Goal: Complete application form: Complete application form

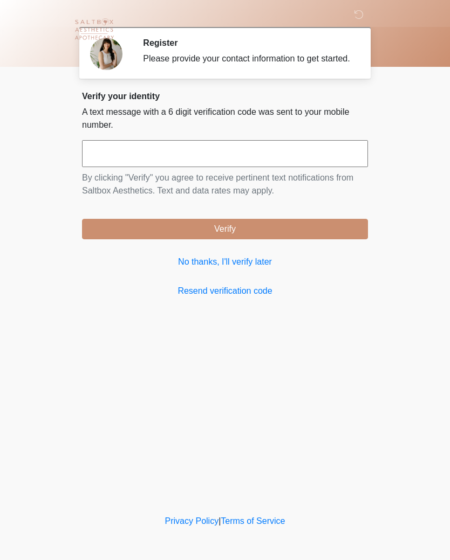
scroll to position [1, 0]
click at [262, 158] on input "text" at bounding box center [225, 153] width 286 height 27
type input "******"
click at [319, 239] on button "Verify" at bounding box center [225, 229] width 286 height 20
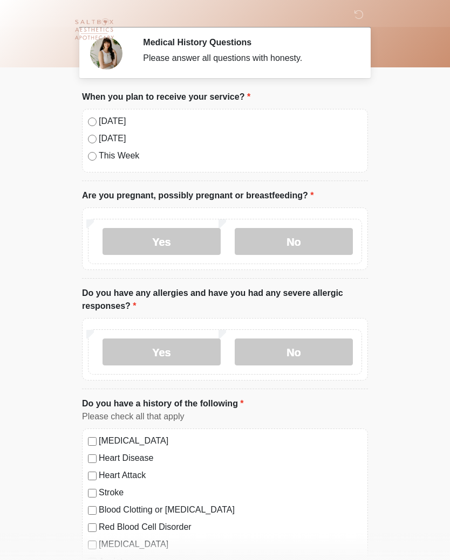
click at [119, 121] on label "[DATE]" at bounding box center [230, 121] width 263 height 13
click at [306, 243] on label "No" at bounding box center [294, 241] width 118 height 27
click at [333, 349] on label "No" at bounding box center [294, 352] width 118 height 27
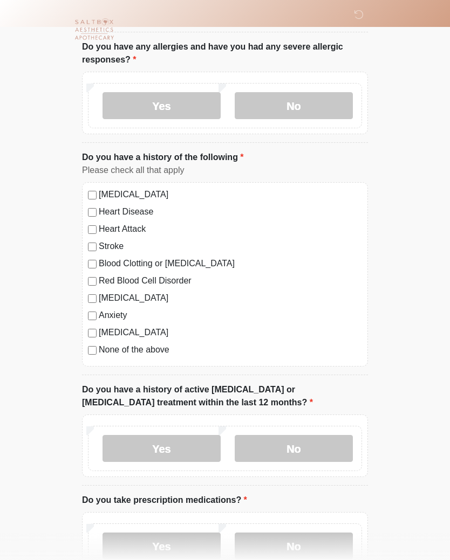
scroll to position [248, 0]
click at [182, 337] on label "[MEDICAL_DATA]" at bounding box center [230, 332] width 263 height 13
click at [162, 352] on label "None of the above" at bounding box center [230, 349] width 263 height 13
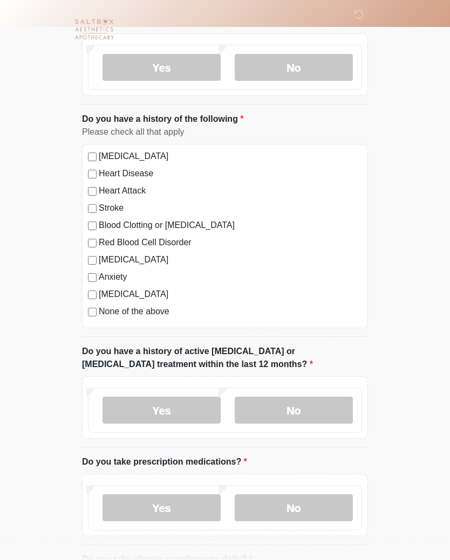
scroll to position [285, 0]
click at [326, 406] on label "No" at bounding box center [294, 410] width 118 height 27
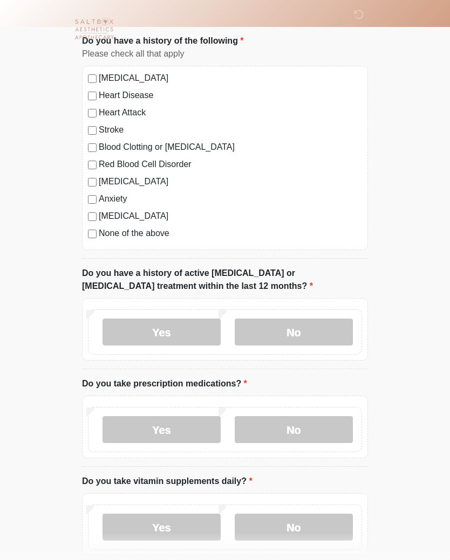
click at [329, 424] on label "No" at bounding box center [294, 430] width 118 height 27
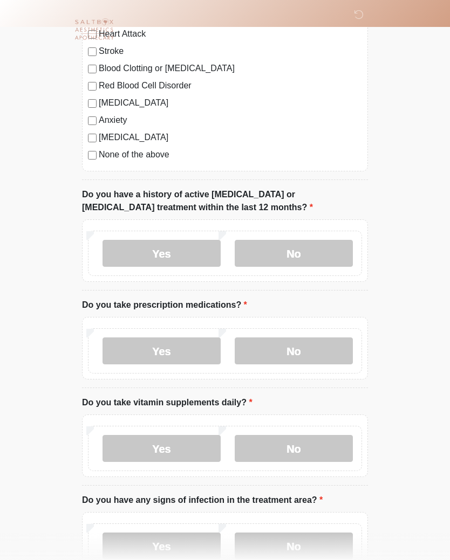
scroll to position [448, 0]
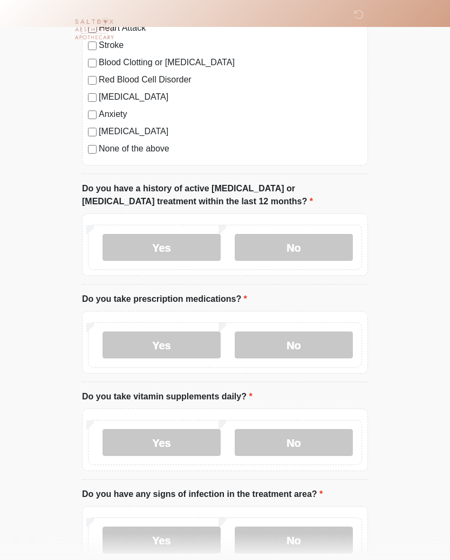
click at [299, 442] on label "No" at bounding box center [294, 443] width 118 height 27
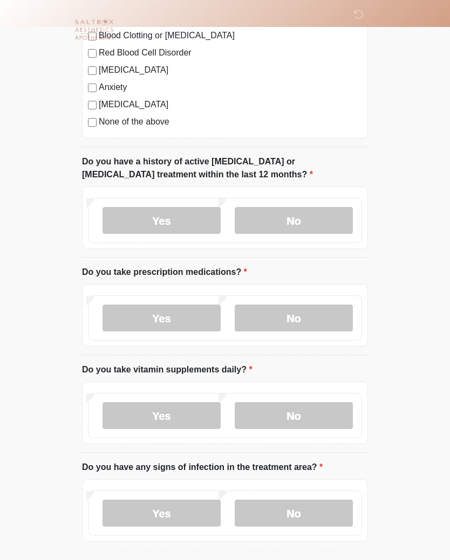
scroll to position [559, 0]
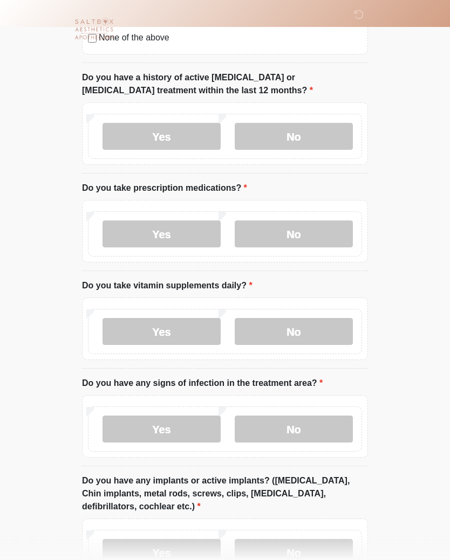
click at [322, 428] on label "No" at bounding box center [294, 429] width 118 height 27
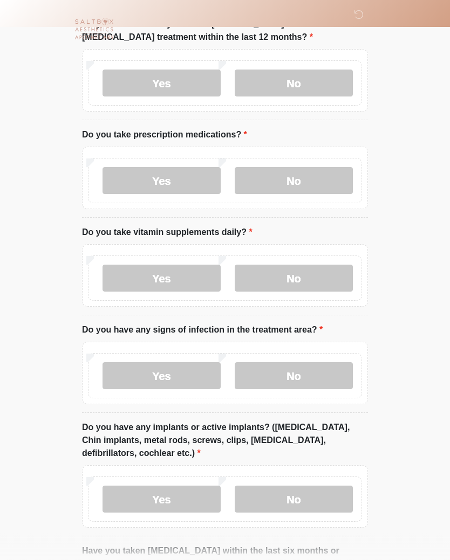
scroll to position [669, 0]
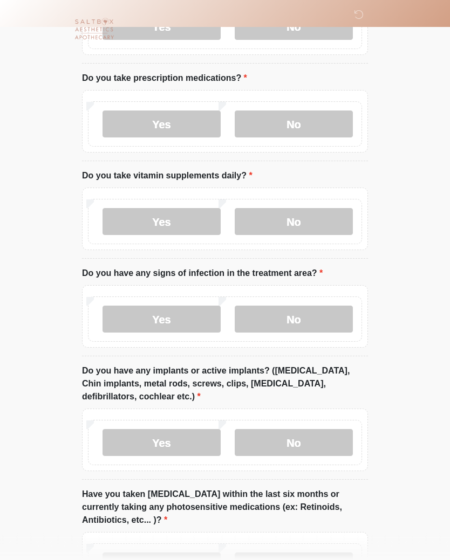
click at [310, 444] on label "No" at bounding box center [294, 443] width 118 height 27
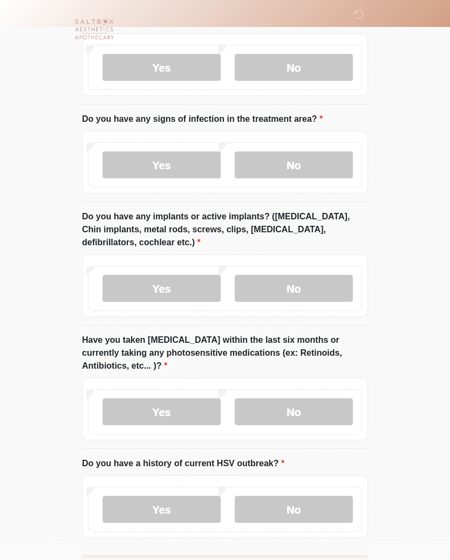
scroll to position [825, 0]
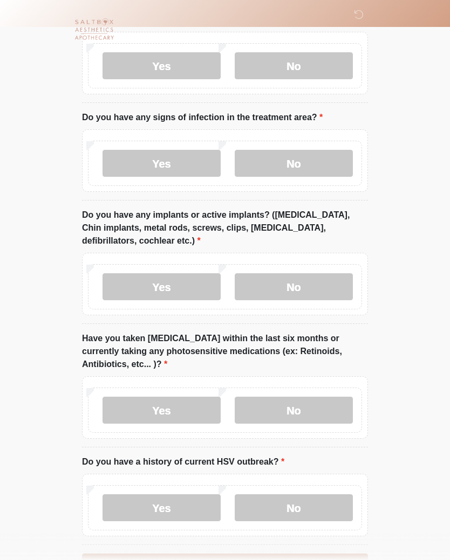
click at [316, 417] on label "No" at bounding box center [294, 410] width 118 height 27
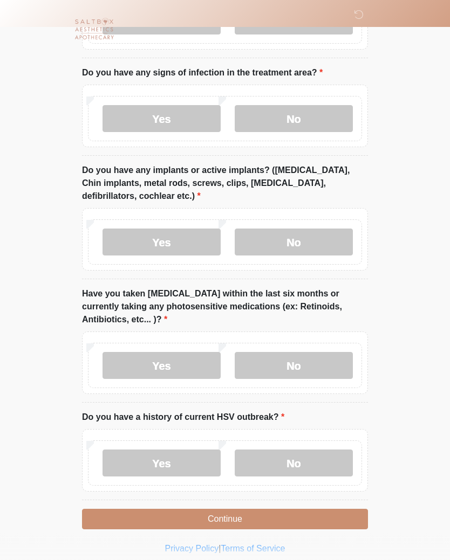
scroll to position [877, 0]
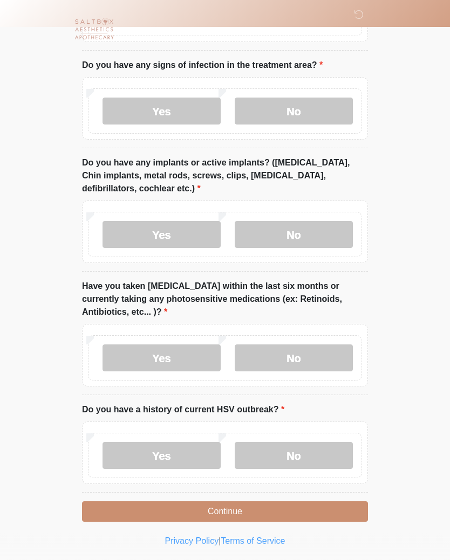
click at [318, 457] on label "No" at bounding box center [294, 456] width 118 height 27
click at [303, 507] on button "Continue" at bounding box center [225, 512] width 286 height 20
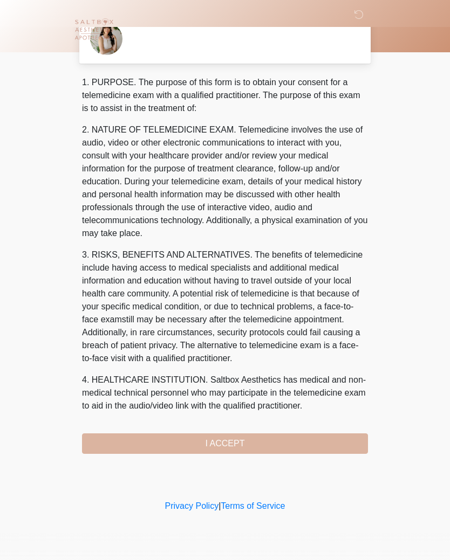
scroll to position [0, 0]
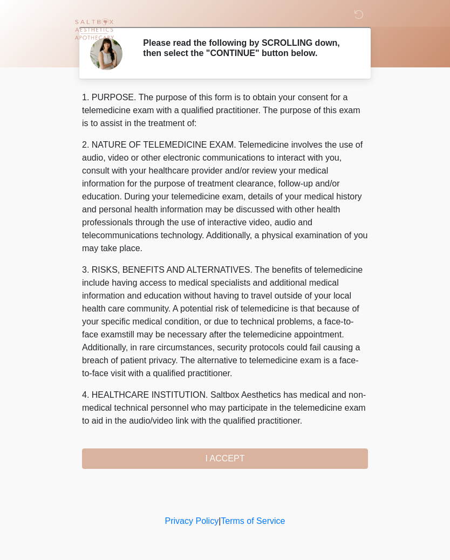
click at [312, 461] on div "1. PURPOSE. The purpose of this form is to obtain your consent for a telemedici…" at bounding box center [225, 280] width 286 height 378
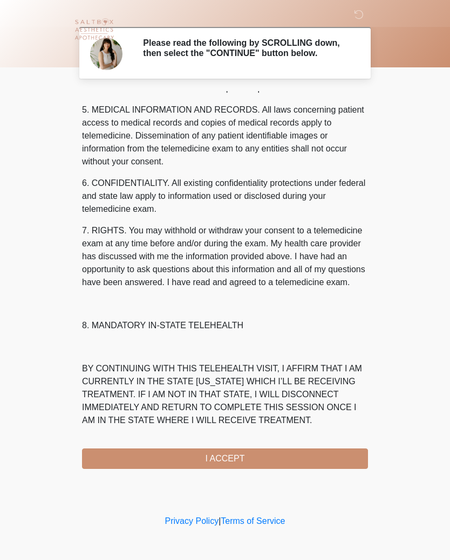
scroll to position [372, 0]
click at [227, 462] on button "I ACCEPT" at bounding box center [225, 459] width 286 height 20
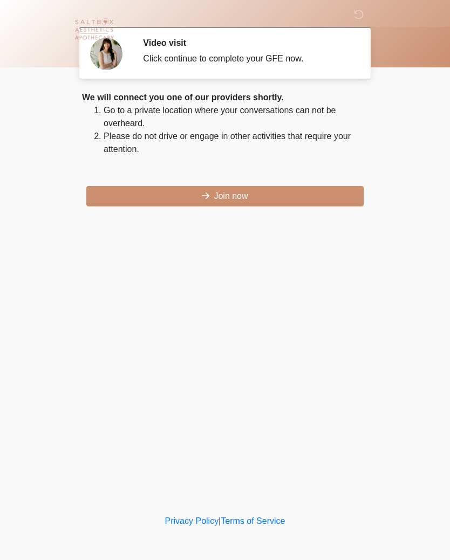
click at [234, 182] on div "We will connect you one of our providers shortly. Go to a private location wher…" at bounding box center [225, 148] width 286 height 115
click at [244, 190] on button "Join now" at bounding box center [224, 196] width 277 height 20
